Goal: Information Seeking & Learning: Learn about a topic

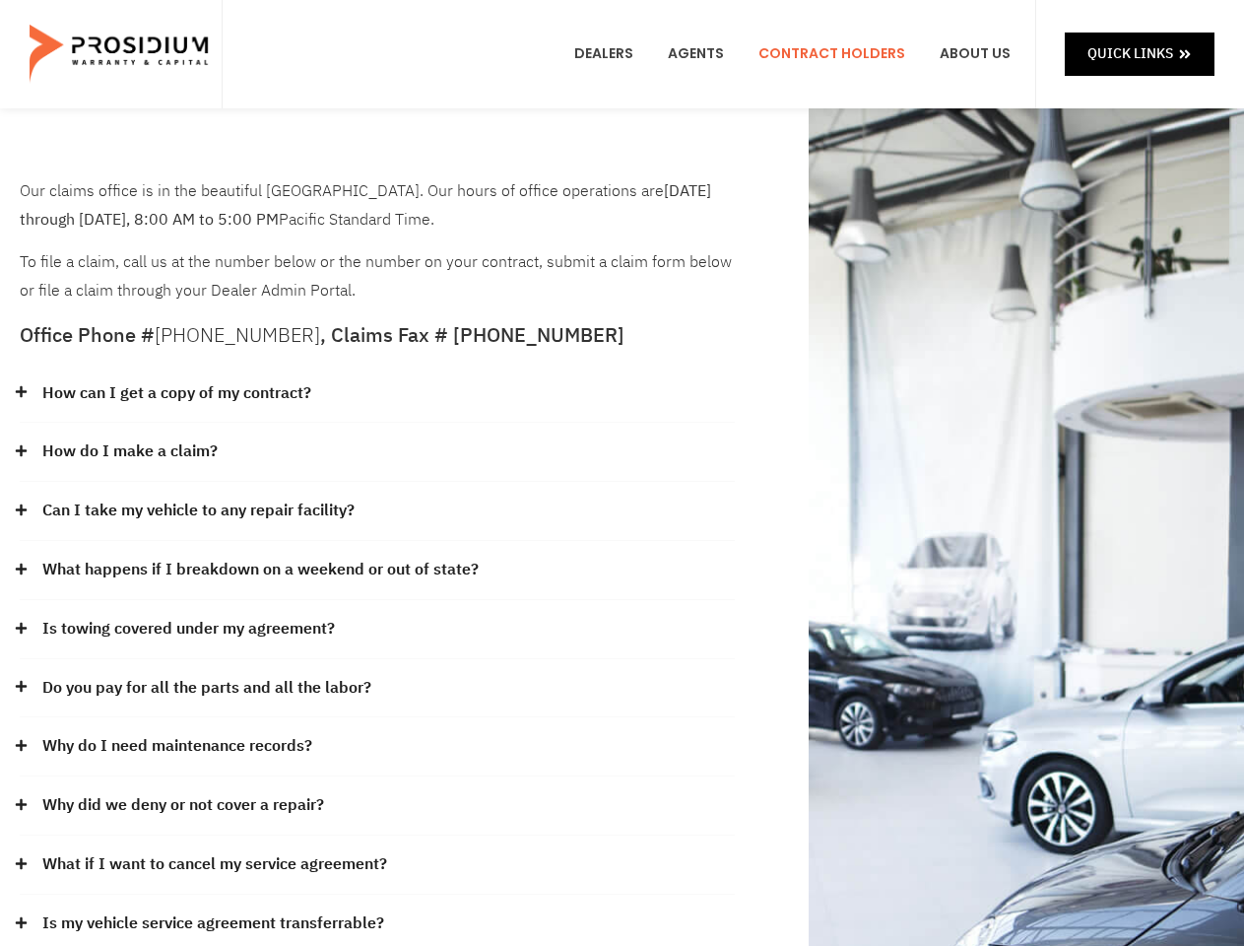
click at [622, 473] on div "How do I make a claim?" at bounding box center [377, 452] width 715 height 59
click at [377, 394] on div "How can I get a copy of my contract?" at bounding box center [377, 393] width 715 height 59
click at [175, 393] on link "How can I get a copy of my contract?" at bounding box center [176, 393] width 269 height 29
click at [377, 452] on div "How do I make a claim?" at bounding box center [377, 452] width 715 height 59
click at [129, 451] on link "How do I make a claim?" at bounding box center [129, 451] width 175 height 29
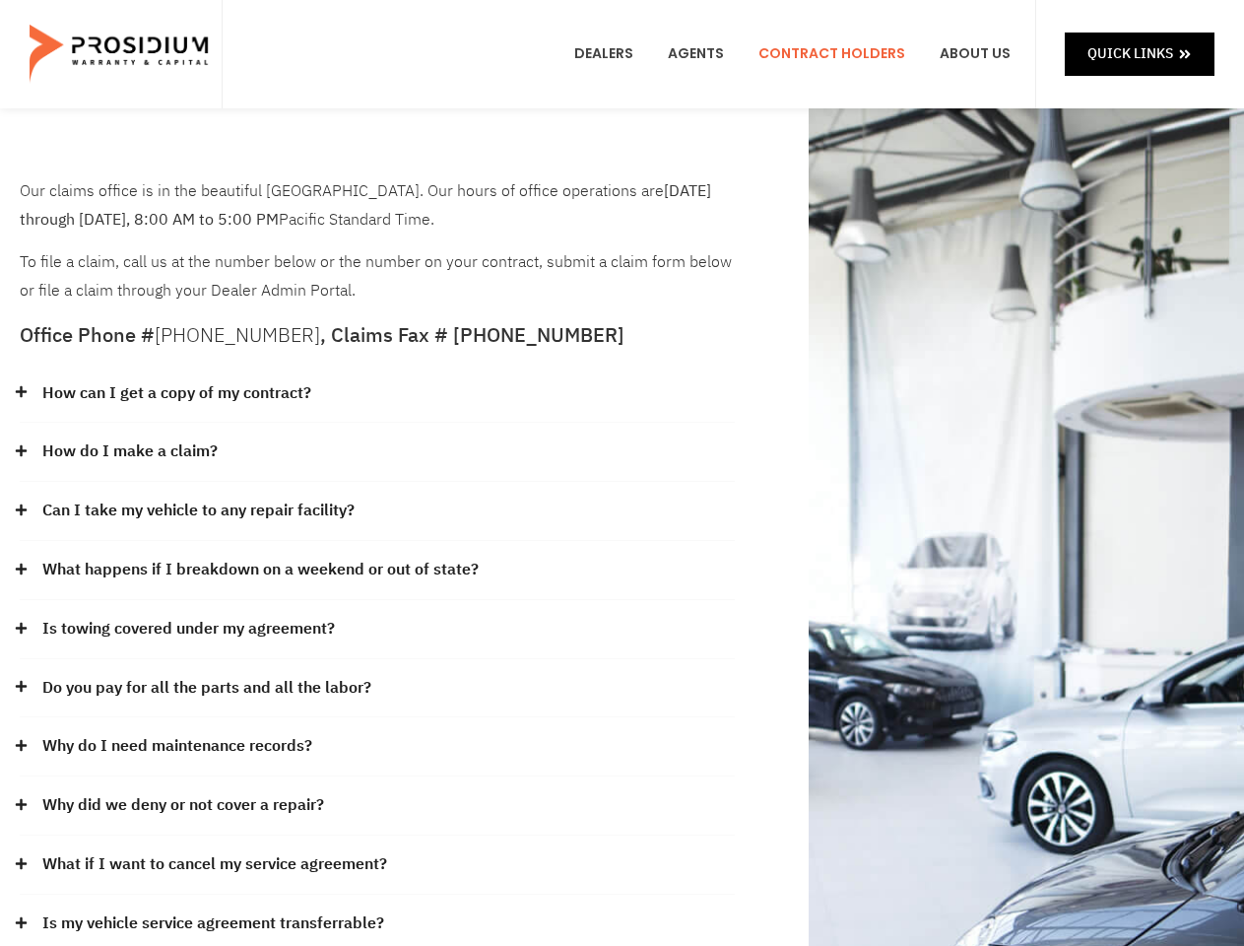
click at [377, 511] on div "Can I take my vehicle to any repair facility?" at bounding box center [377, 511] width 715 height 59
click at [199, 510] on link "Can I take my vehicle to any repair facility?" at bounding box center [198, 510] width 312 height 29
click at [377, 570] on link "What happens if I breakdown on a weekend or out of state?" at bounding box center [260, 570] width 436 height 29
click at [258, 569] on link "What happens if I breakdown on a weekend or out of state?" at bounding box center [260, 570] width 436 height 29
click at [377, 629] on div "Is towing covered under my agreement?" at bounding box center [377, 629] width 715 height 59
